Goal: Transaction & Acquisition: Book appointment/travel/reservation

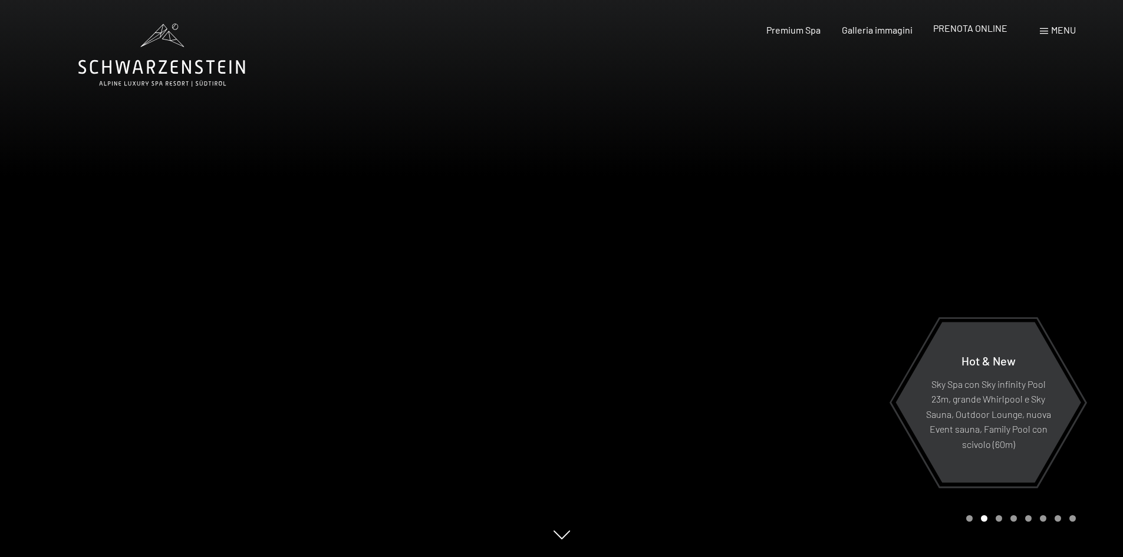
click at [979, 27] on span "PRENOTA ONLINE" at bounding box center [971, 27] width 74 height 11
click at [952, 30] on span "PRENOTA ONLINE" at bounding box center [971, 27] width 74 height 11
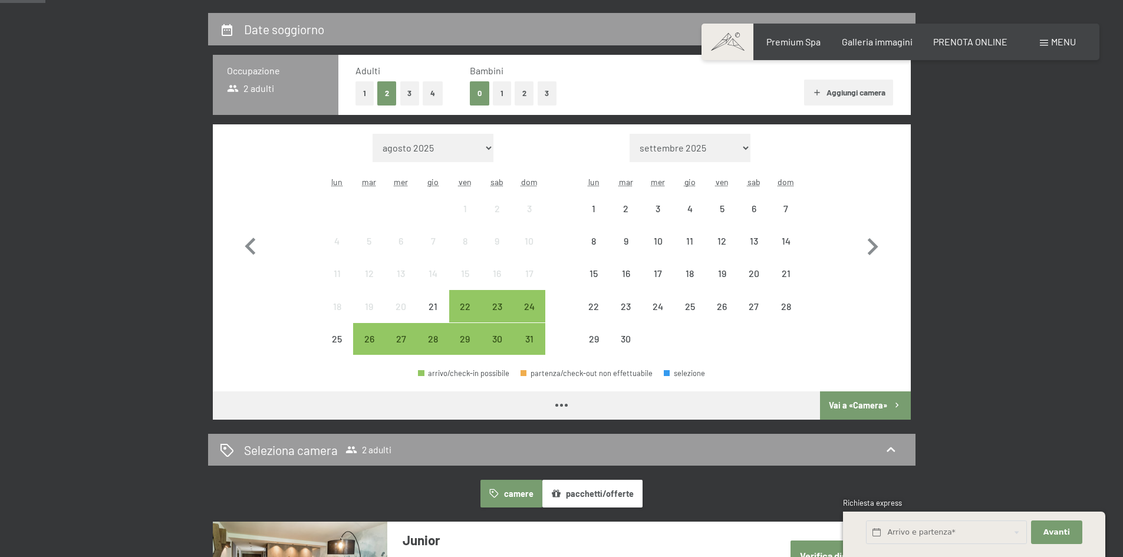
scroll to position [295, 0]
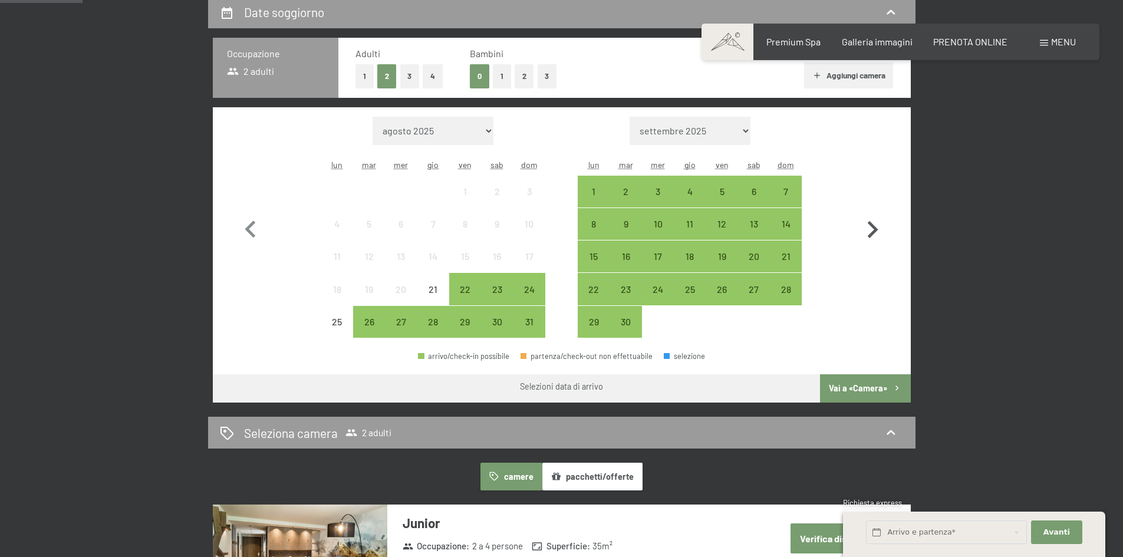
click at [872, 231] on icon "button" at bounding box center [873, 230] width 34 height 34
select select "2025-09-01"
select select "2025-10-01"
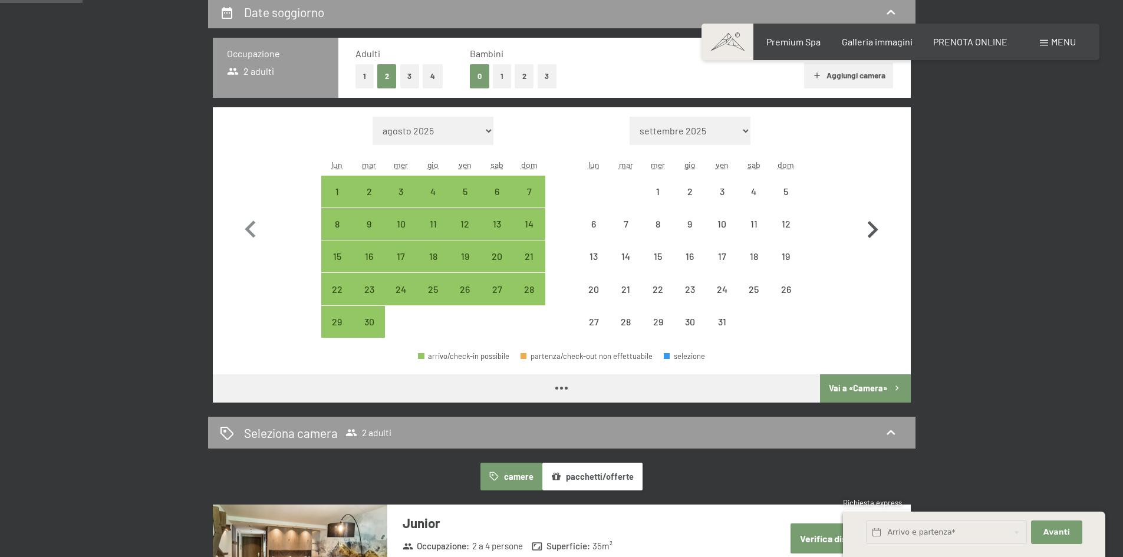
select select "2025-09-01"
select select "2025-10-01"
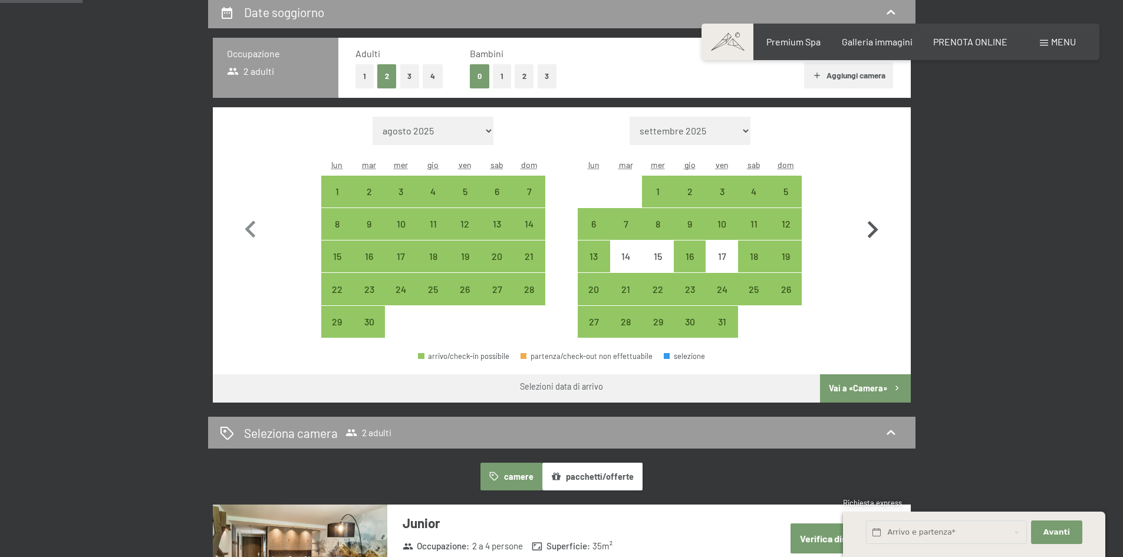
click at [872, 231] on icon "button" at bounding box center [873, 230] width 34 height 34
select select "2025-10-01"
select select "2025-11-01"
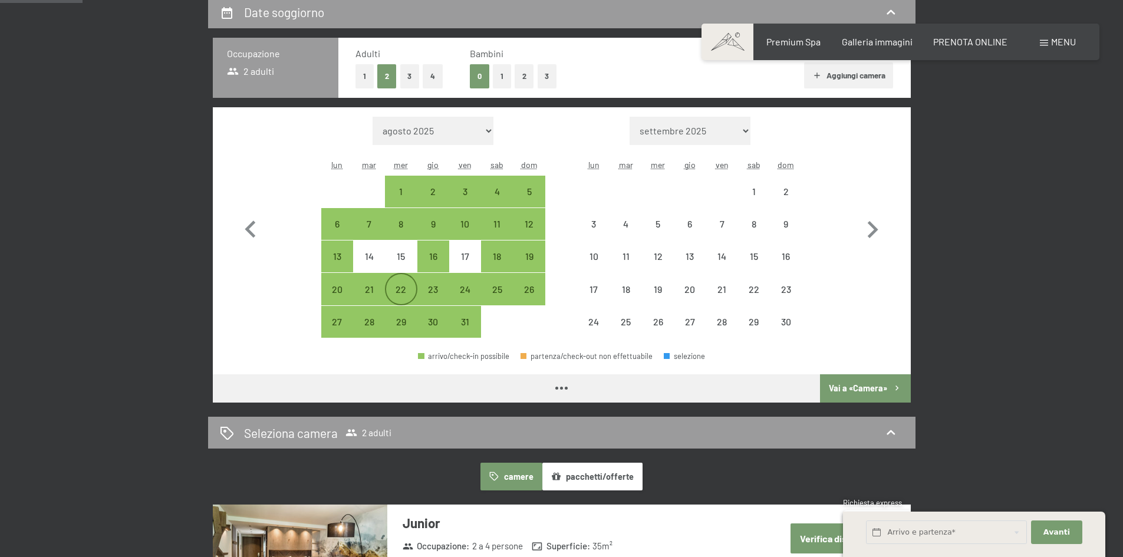
select select "2025-10-01"
select select "2025-11-01"
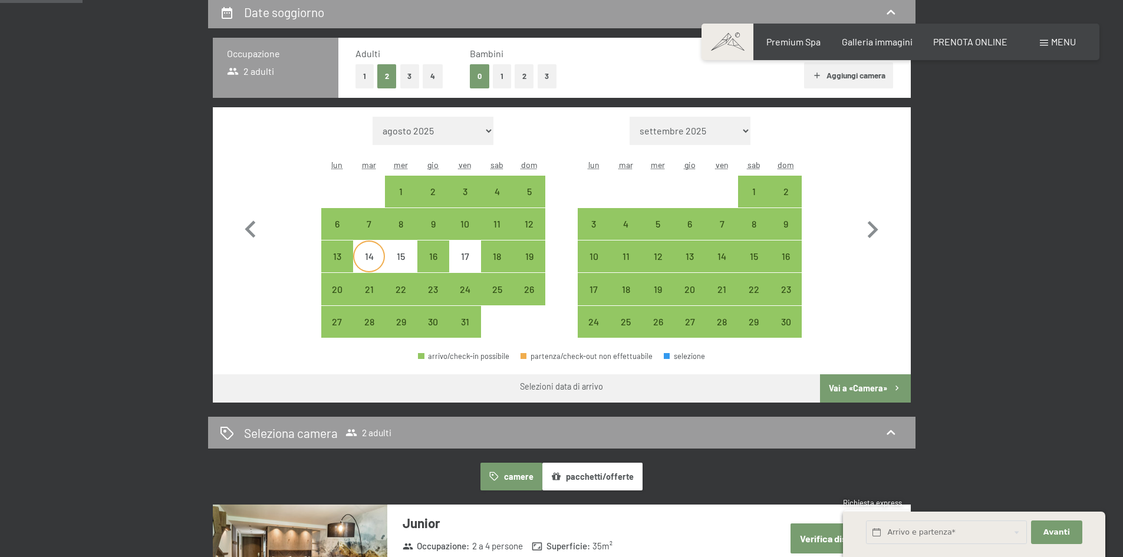
click at [376, 262] on div "14" at bounding box center [368, 266] width 29 height 29
select select "2025-10-01"
select select "2025-11-01"
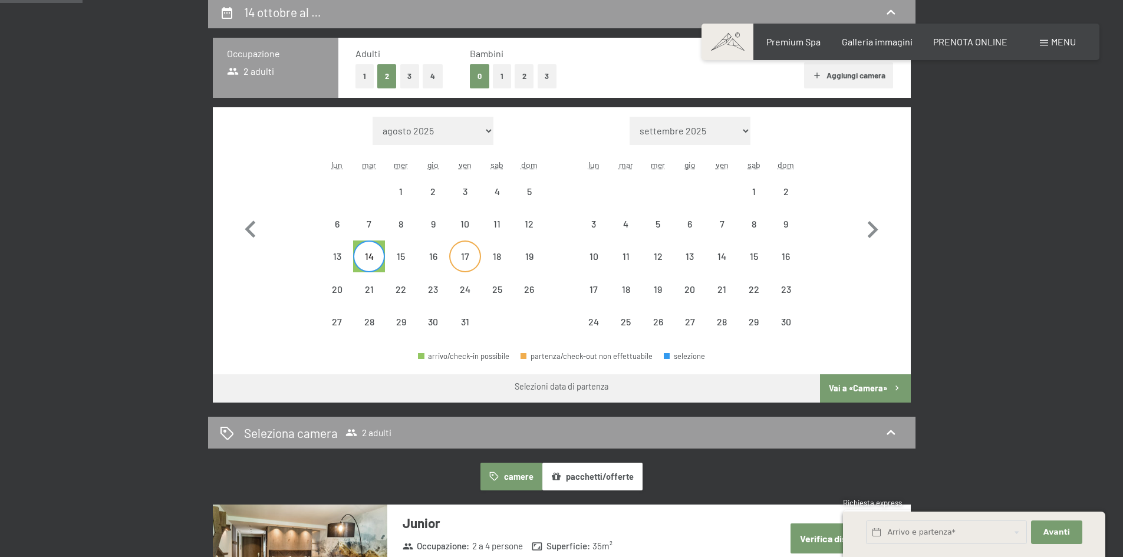
click at [465, 264] on div "17" at bounding box center [465, 266] width 29 height 29
select select "2025-10-01"
select select "2025-11-01"
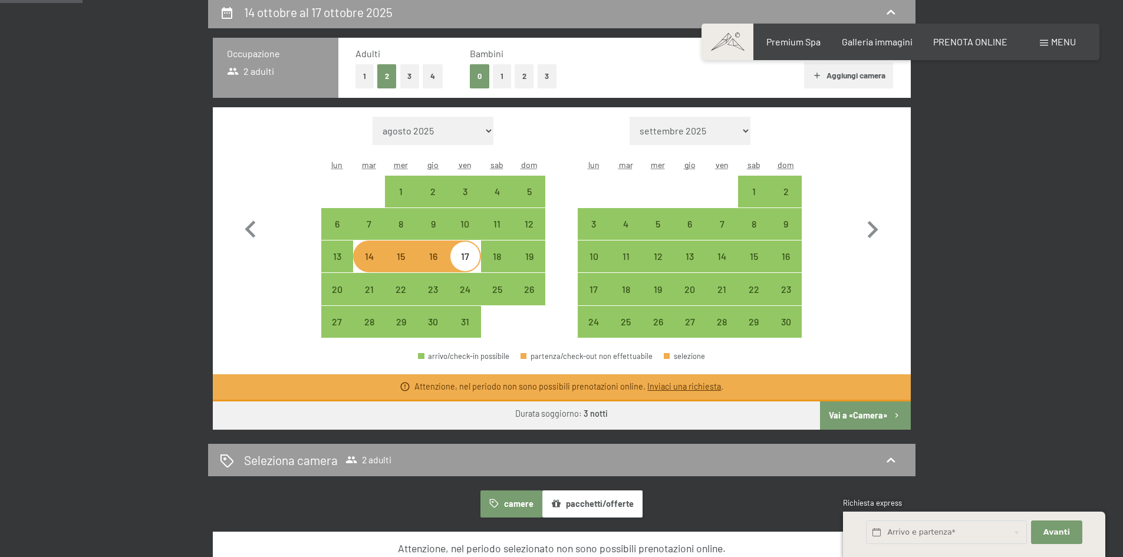
click at [502, 76] on button "1" at bounding box center [502, 76] width 18 height 24
select select "2025-10-01"
select select "2025-11-01"
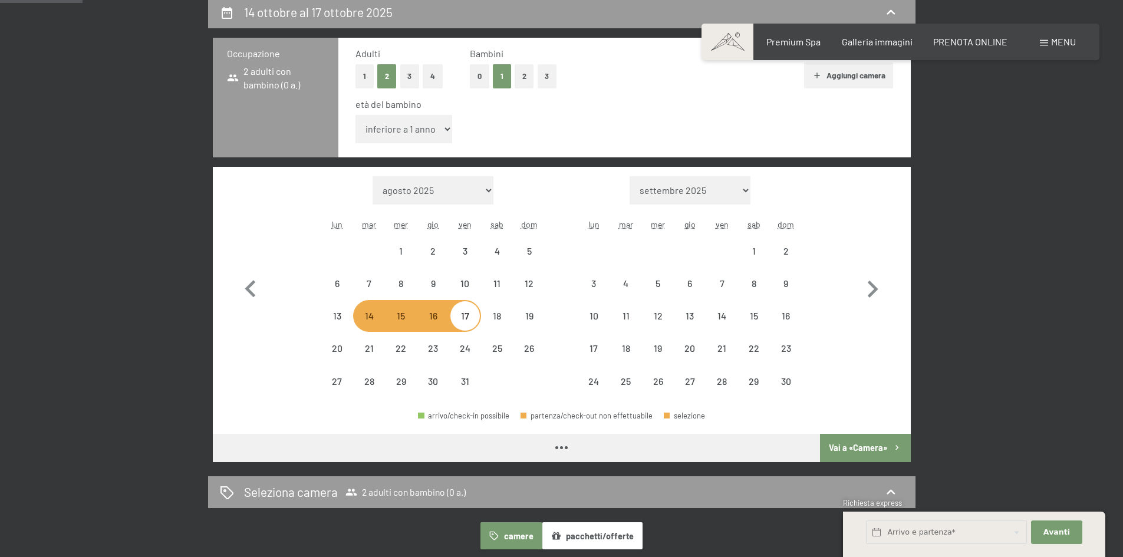
select select "2025-10-01"
select select "2025-11-01"
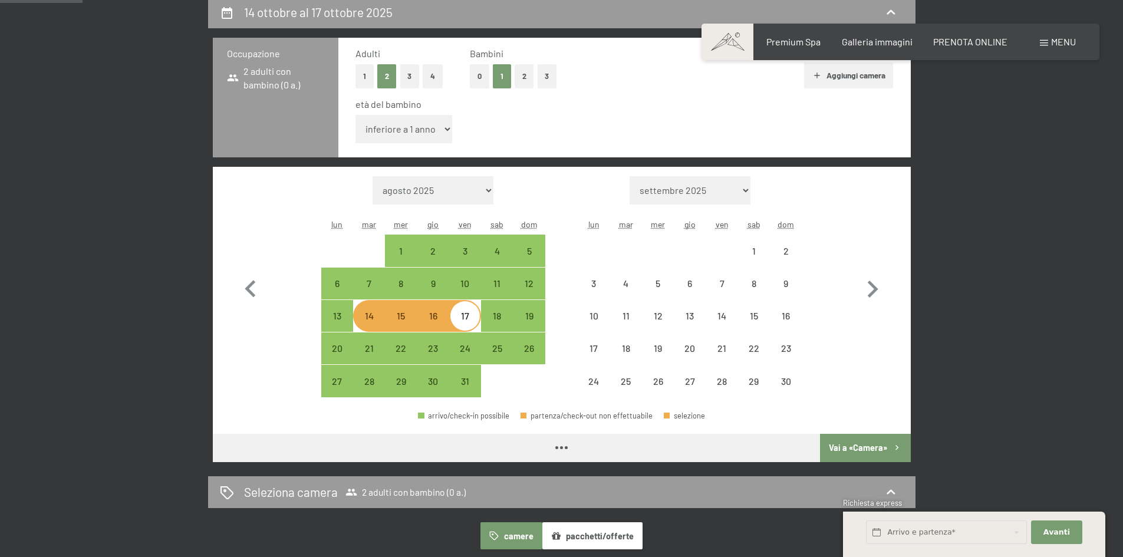
select select "2025-10-01"
select select "2025-11-01"
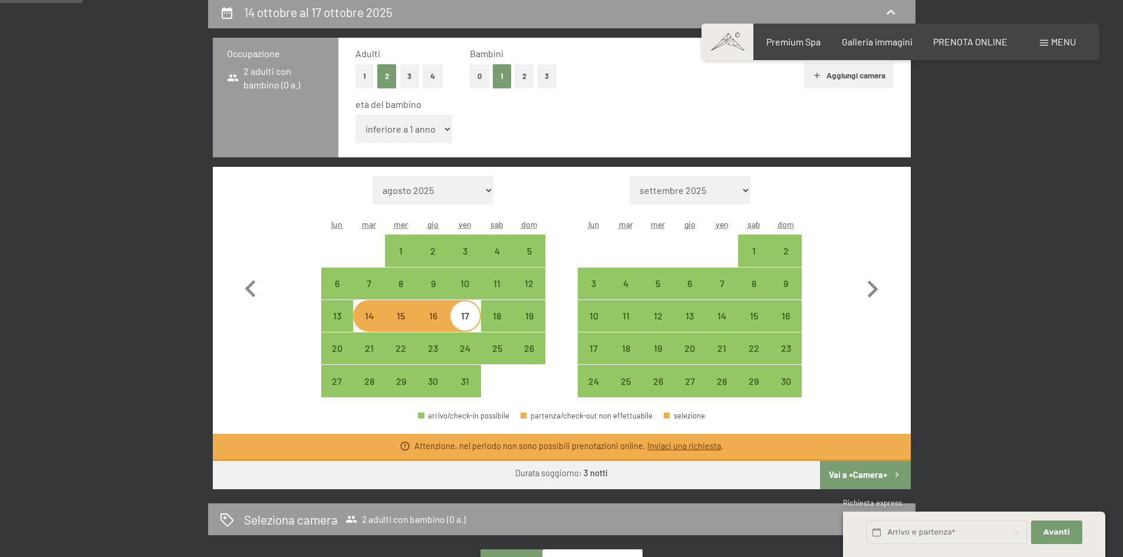
click at [873, 469] on button "Vai a «Camera»" at bounding box center [865, 475] width 90 height 28
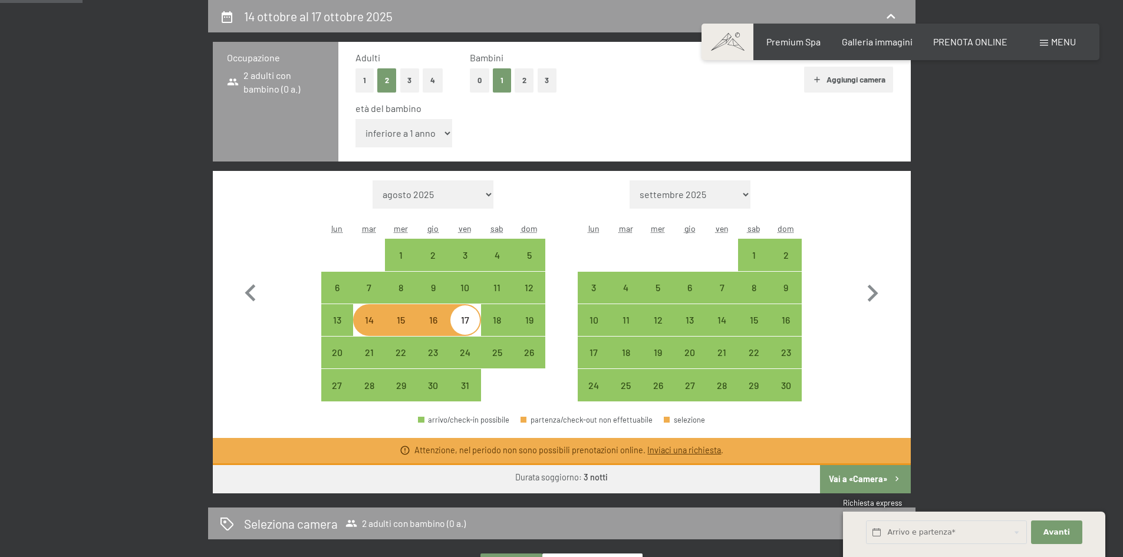
select select "2025-10-01"
select select "2025-11-01"
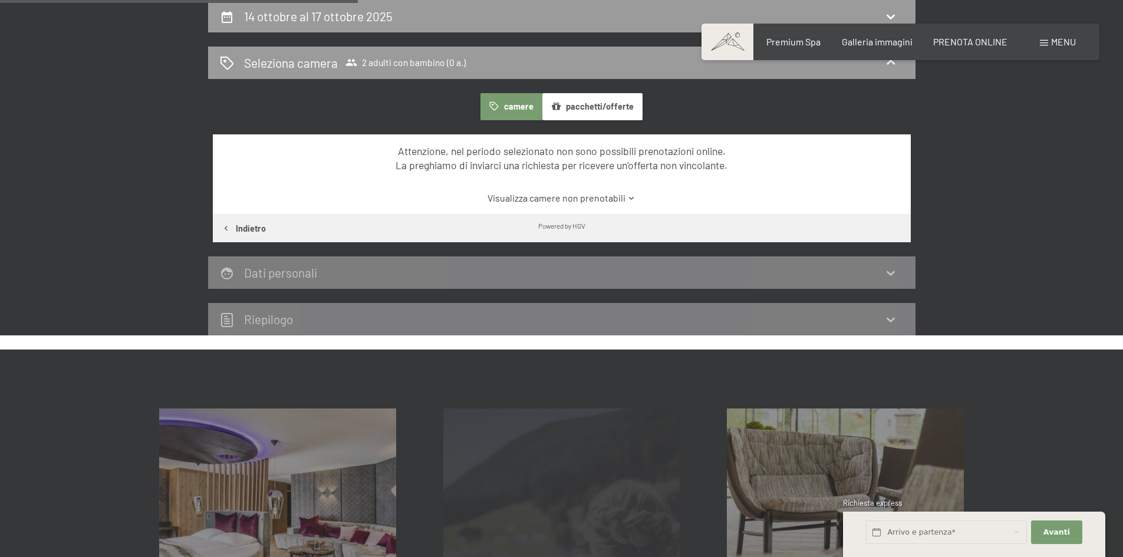
scroll to position [0, 0]
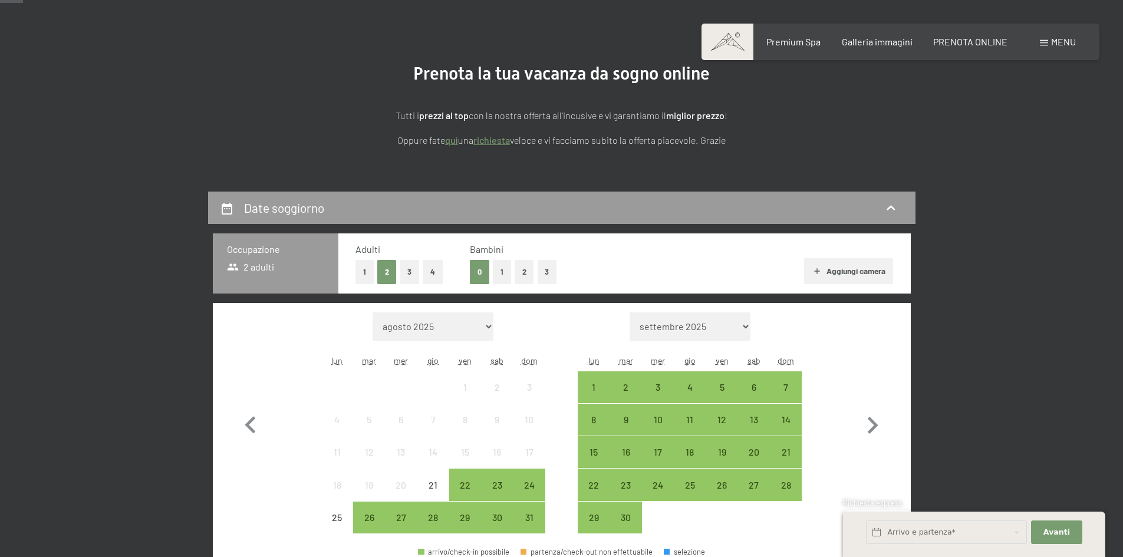
scroll to position [118, 0]
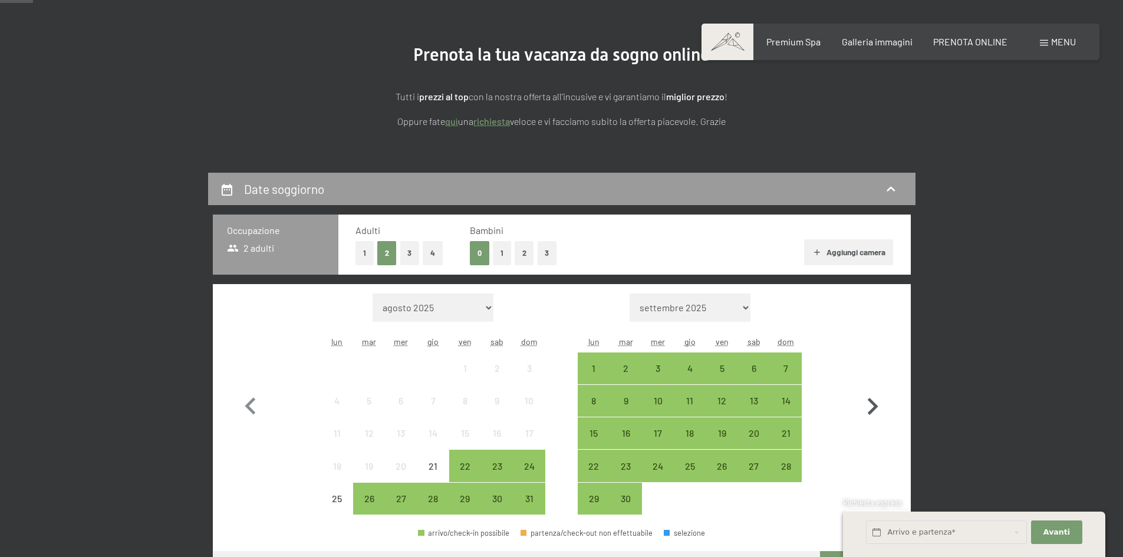
click at [872, 405] on icon "button" at bounding box center [873, 407] width 34 height 34
select select "2025-09-01"
select select "2025-10-01"
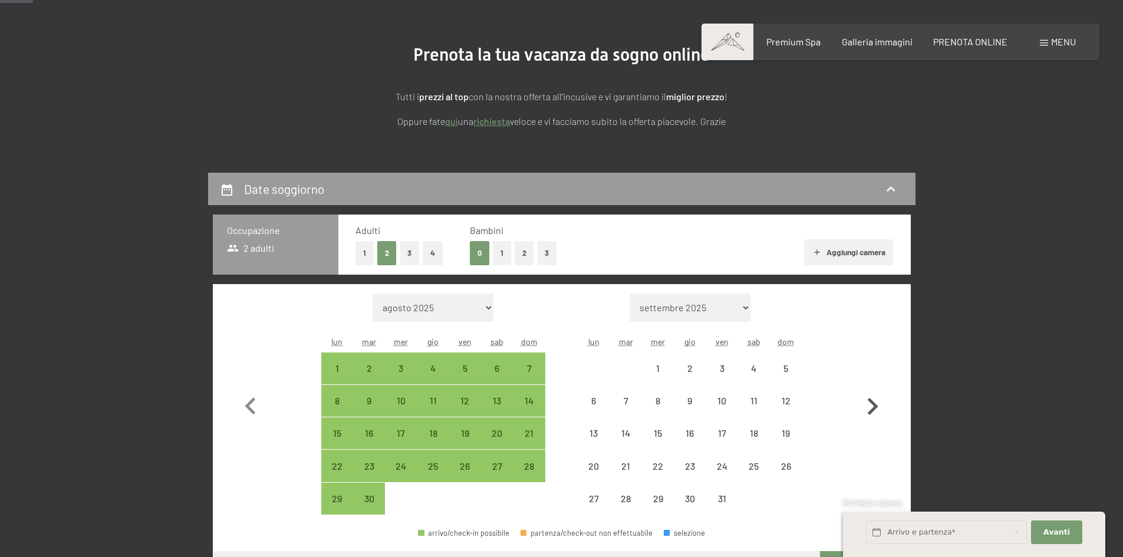
select select "2025-09-01"
select select "2025-10-01"
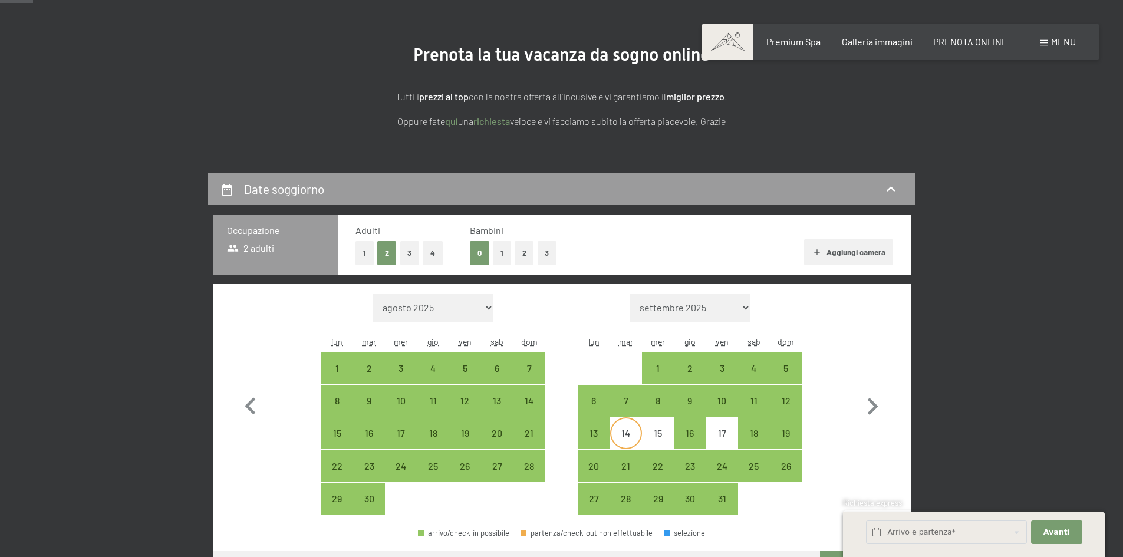
click at [631, 428] on div "14" at bounding box center [626, 433] width 29 height 29
select select "2025-09-01"
select select "2025-10-01"
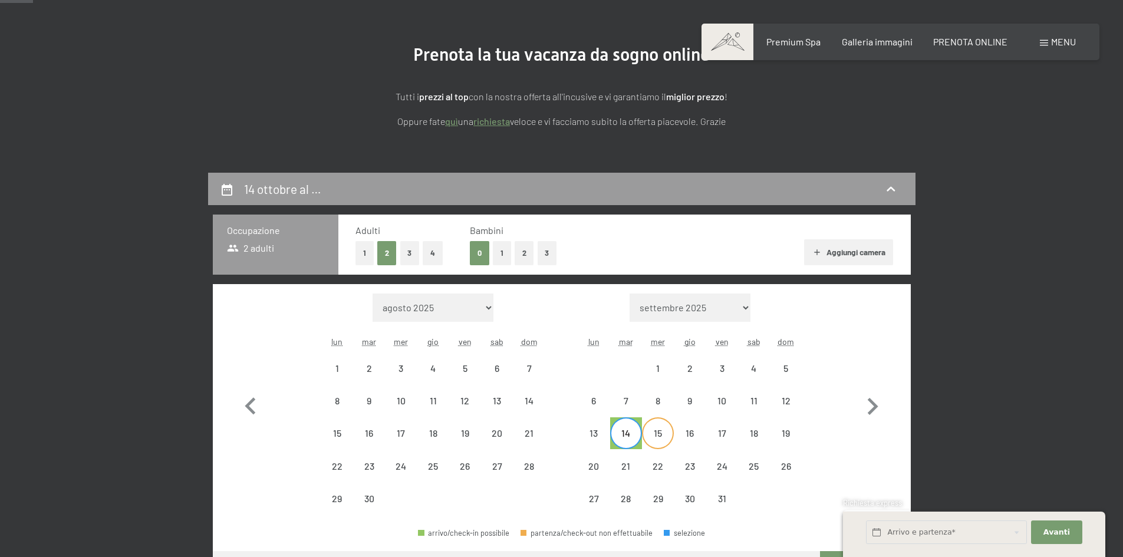
click at [658, 431] on div "15" at bounding box center [657, 443] width 29 height 29
select select "2025-09-01"
select select "2025-10-01"
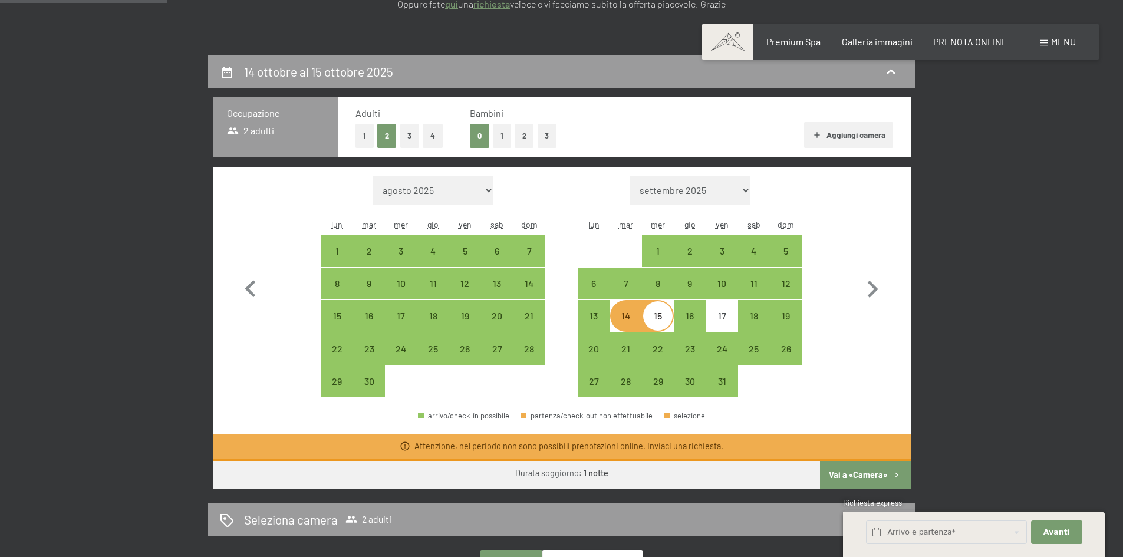
scroll to position [236, 0]
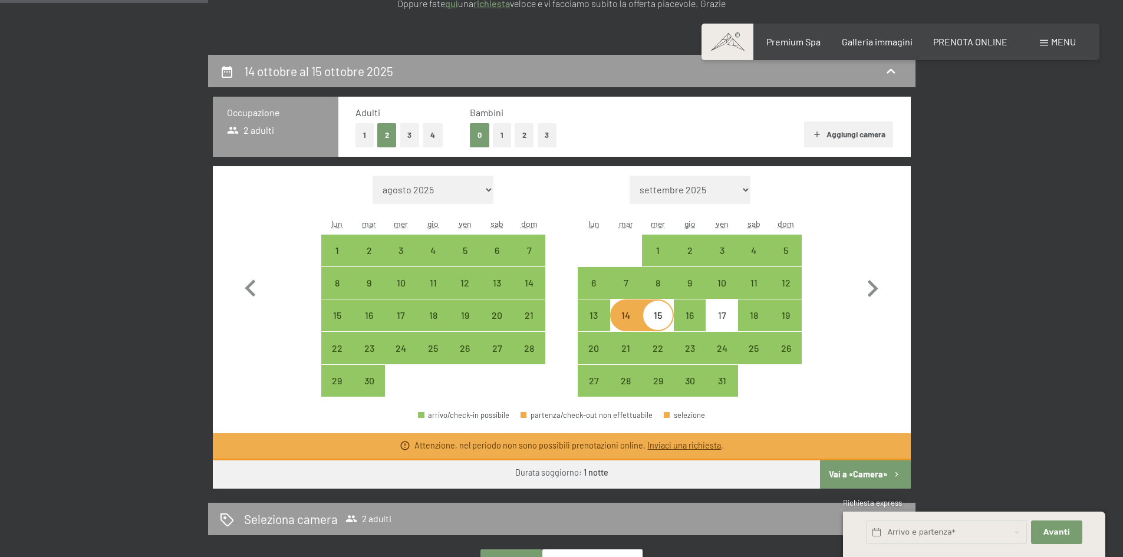
click at [861, 478] on button "Vai a «Camera»" at bounding box center [865, 475] width 90 height 28
select select "2025-09-01"
select select "2025-10-01"
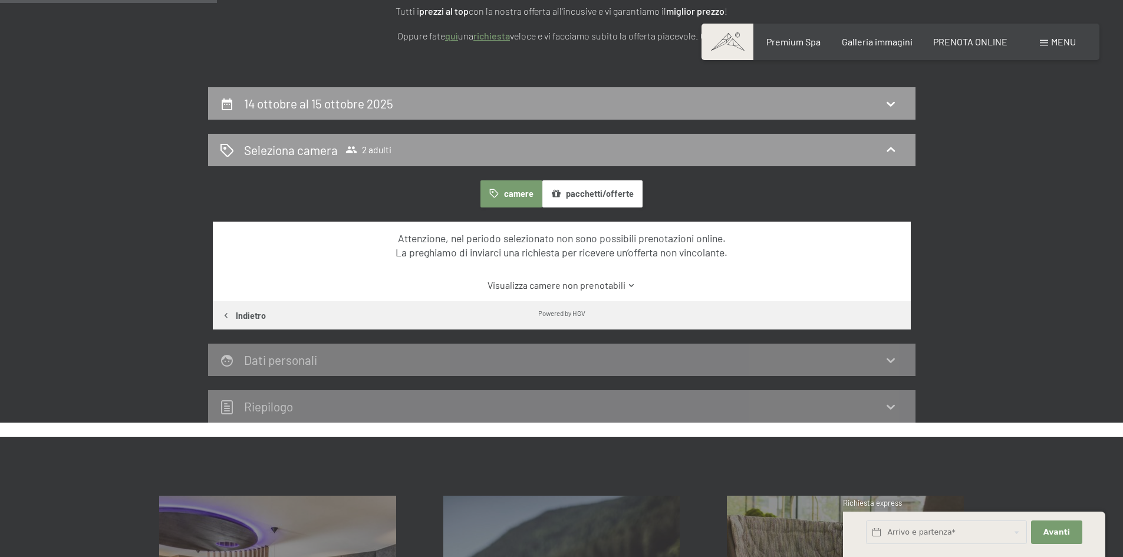
scroll to position [114, 0]
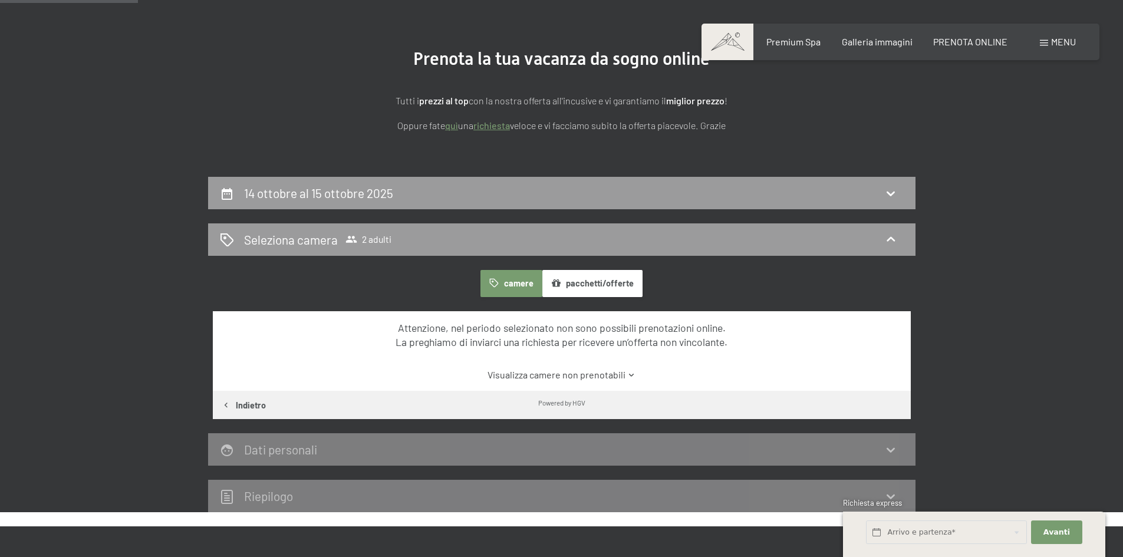
click at [255, 396] on button "Indietro" at bounding box center [244, 405] width 62 height 28
select select "2025-09-01"
select select "2025-10-01"
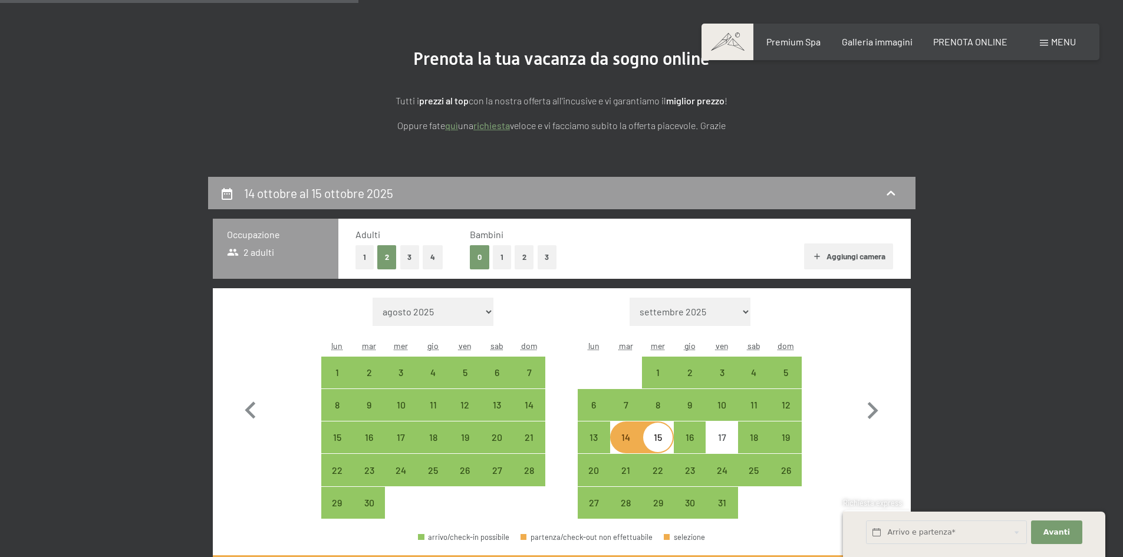
scroll to position [291, 0]
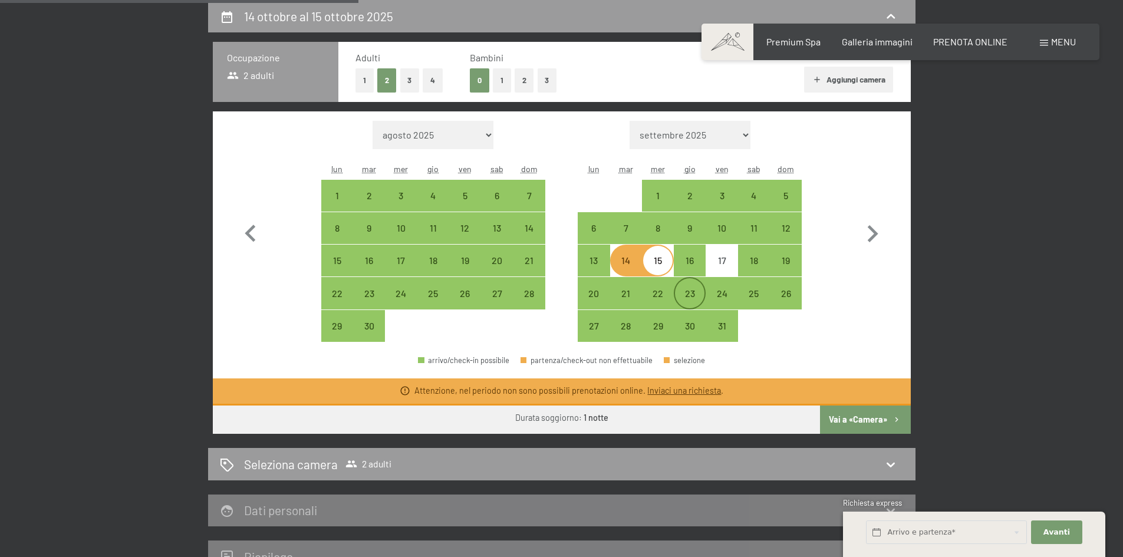
click at [679, 300] on div "23" at bounding box center [689, 303] width 29 height 29
select select "2025-09-01"
select select "2025-10-01"
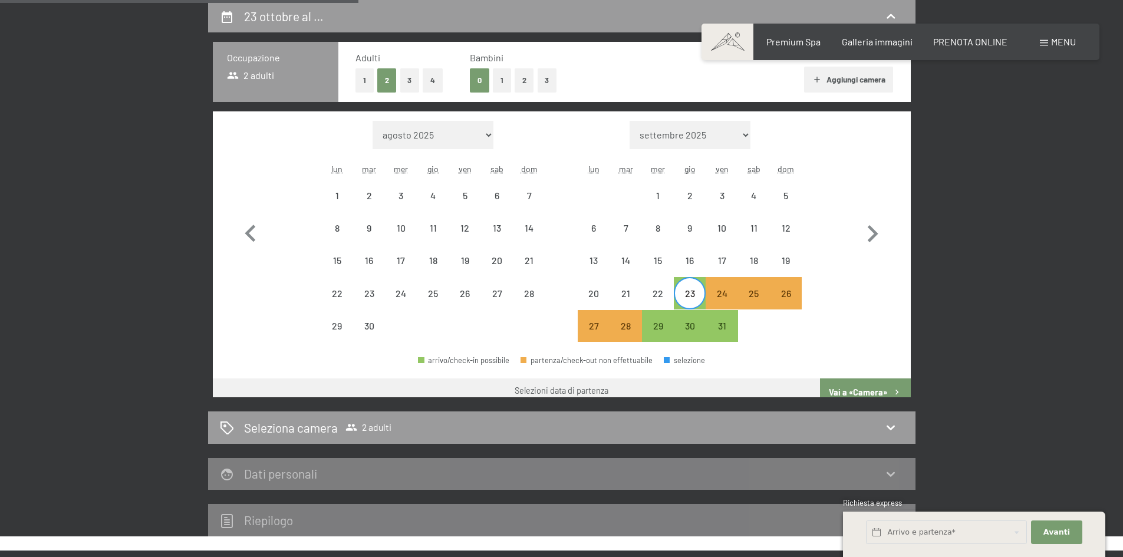
click at [705, 303] on div "23" at bounding box center [689, 303] width 29 height 29
select select "2025-09-01"
select select "2025-10-01"
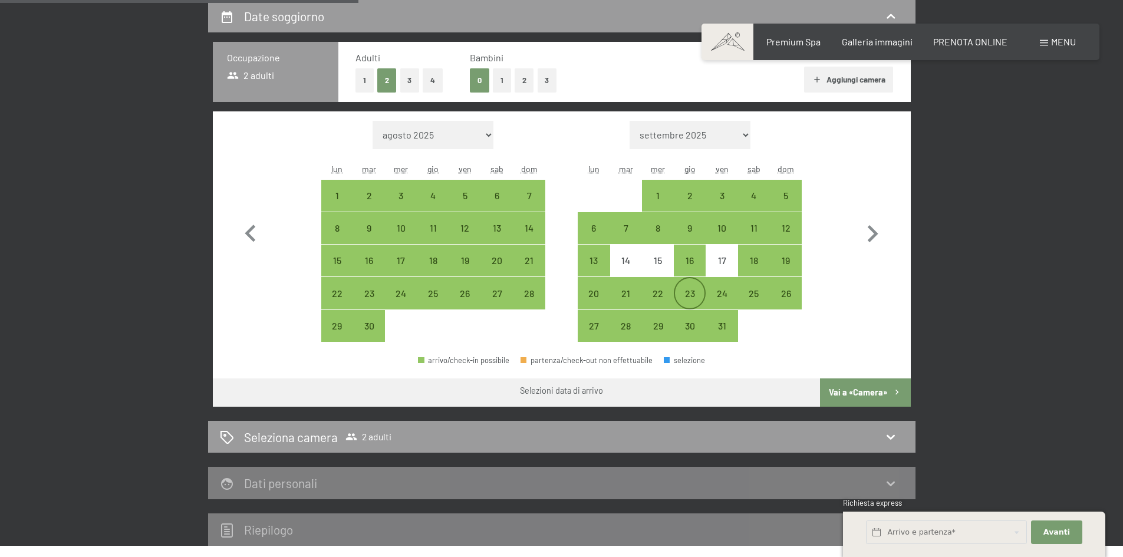
click at [689, 303] on div "23" at bounding box center [689, 303] width 29 height 29
select select "2025-09-01"
select select "2025-10-01"
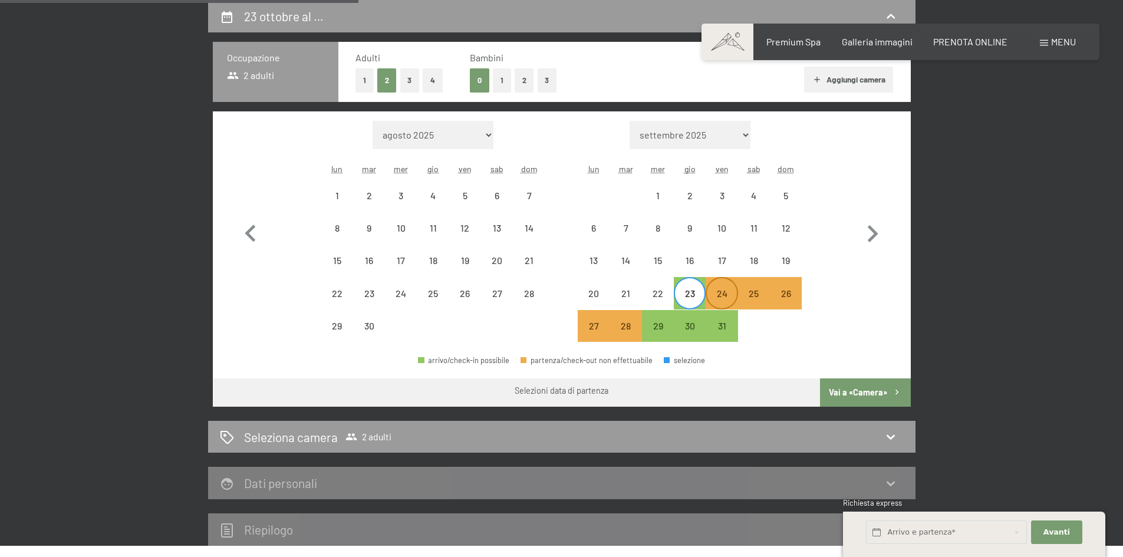
click at [719, 300] on div "24" at bounding box center [721, 303] width 29 height 29
select select "2025-09-01"
select select "2025-10-01"
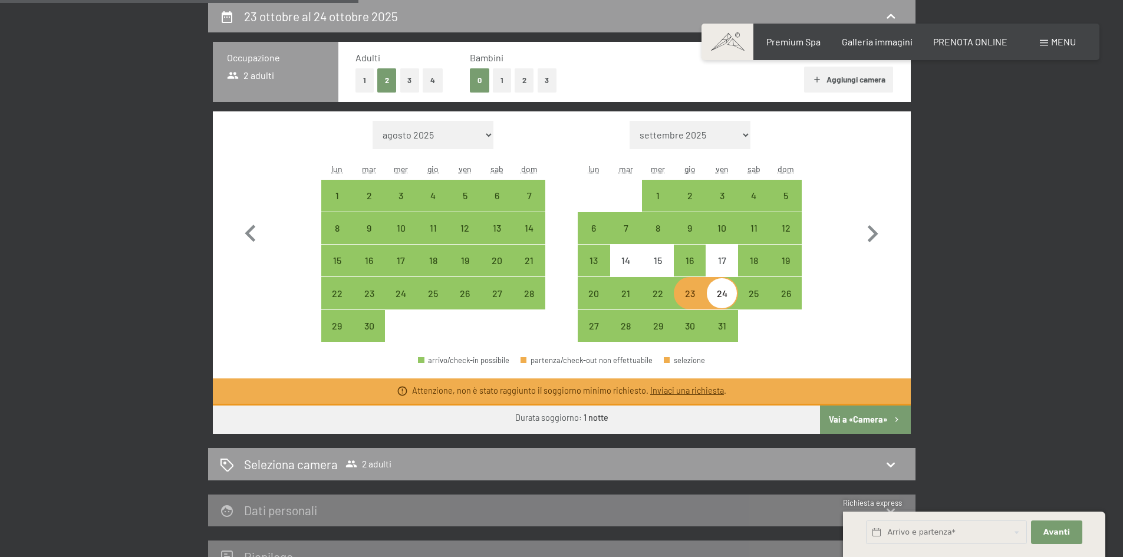
click at [840, 420] on button "Vai a «Camera»" at bounding box center [865, 420] width 90 height 28
select select "2025-09-01"
select select "2025-10-01"
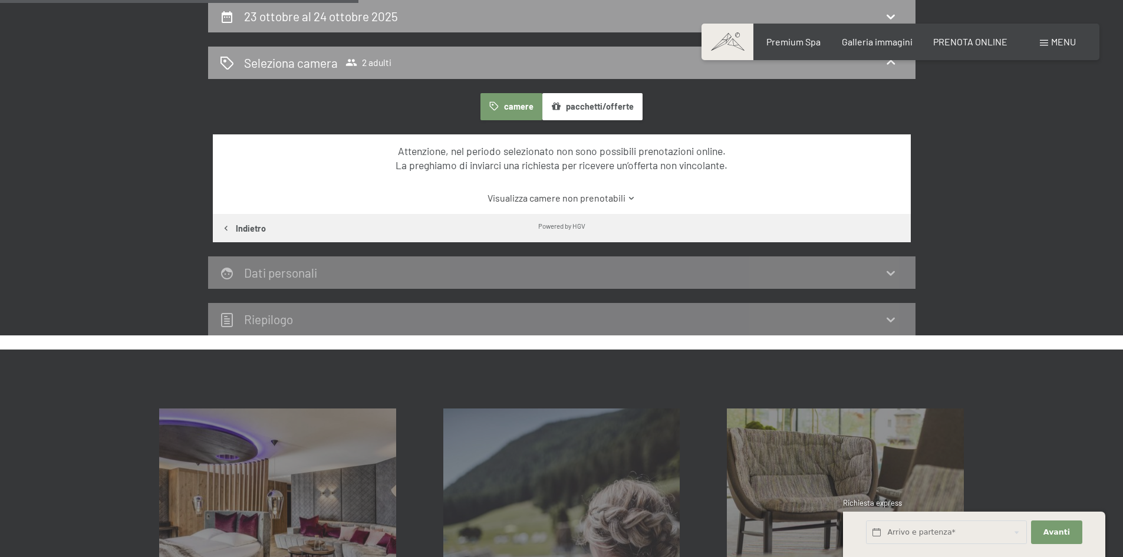
click at [617, 201] on link "Visualizza camere non prenotabili" at bounding box center [562, 198] width 656 height 13
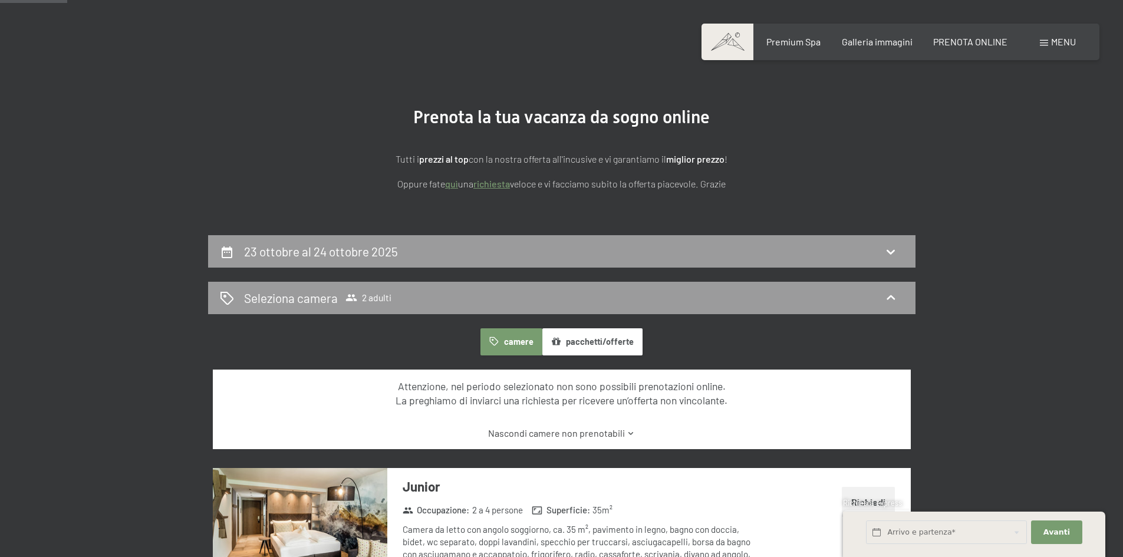
scroll to position [55, 0]
